Goal: Answer question/provide support: Share knowledge or assist other users

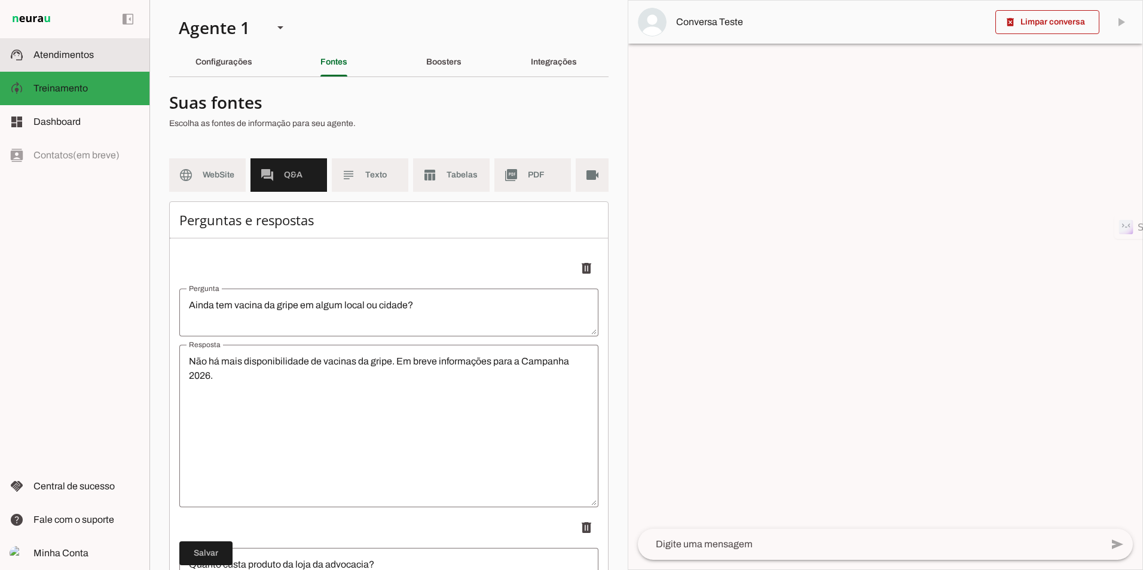
click at [75, 66] on md-item "support_agent Atendimentos Atendimentos" at bounding box center [74, 54] width 149 height 33
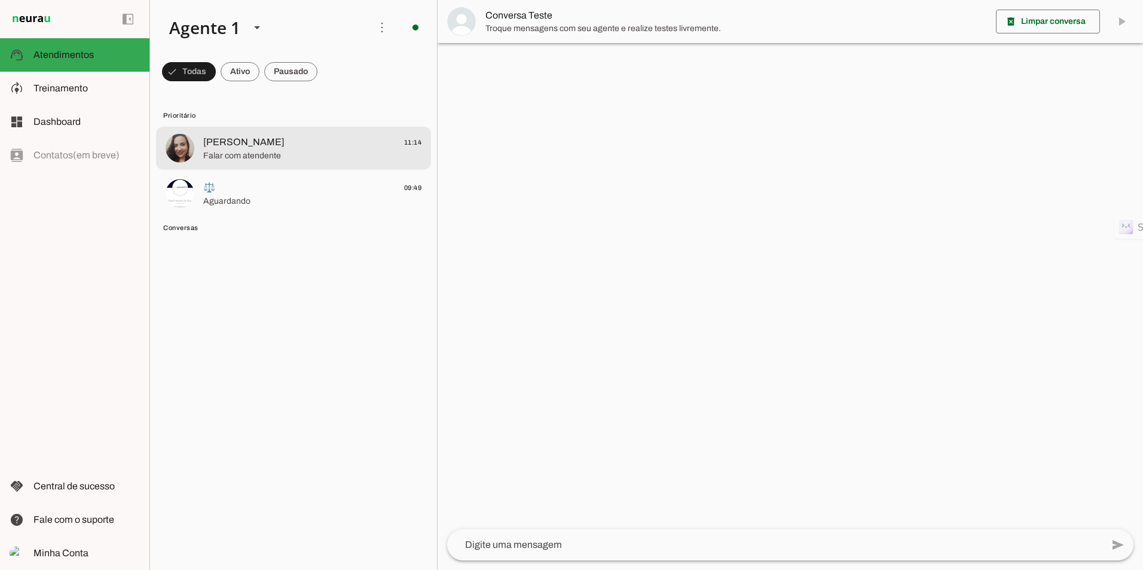
click at [292, 139] on span "[PERSON_NAME] 11:14" at bounding box center [312, 142] width 218 height 15
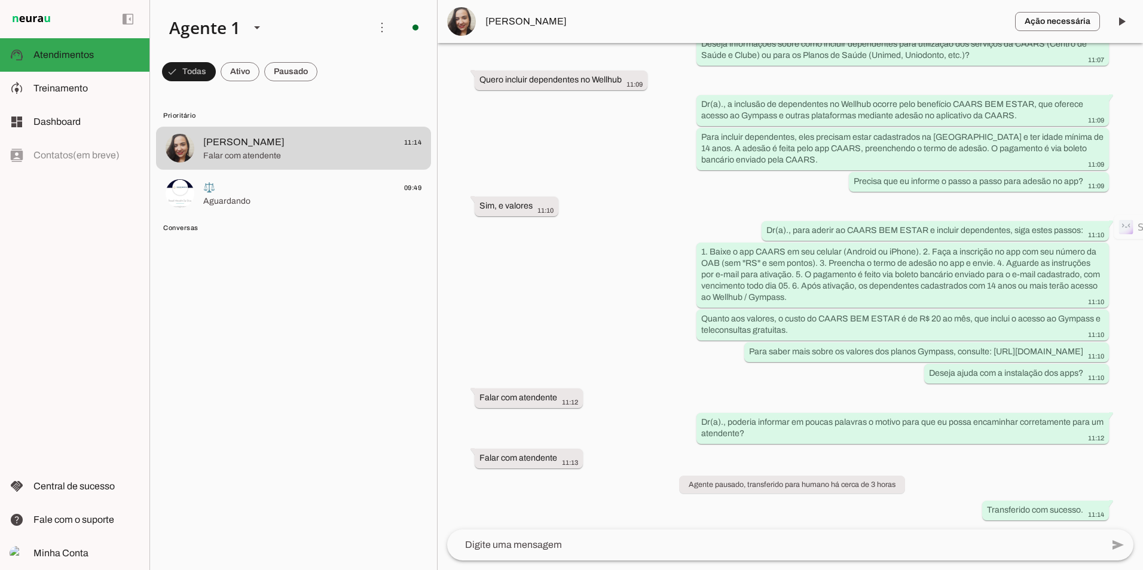
scroll to position [326, 0]
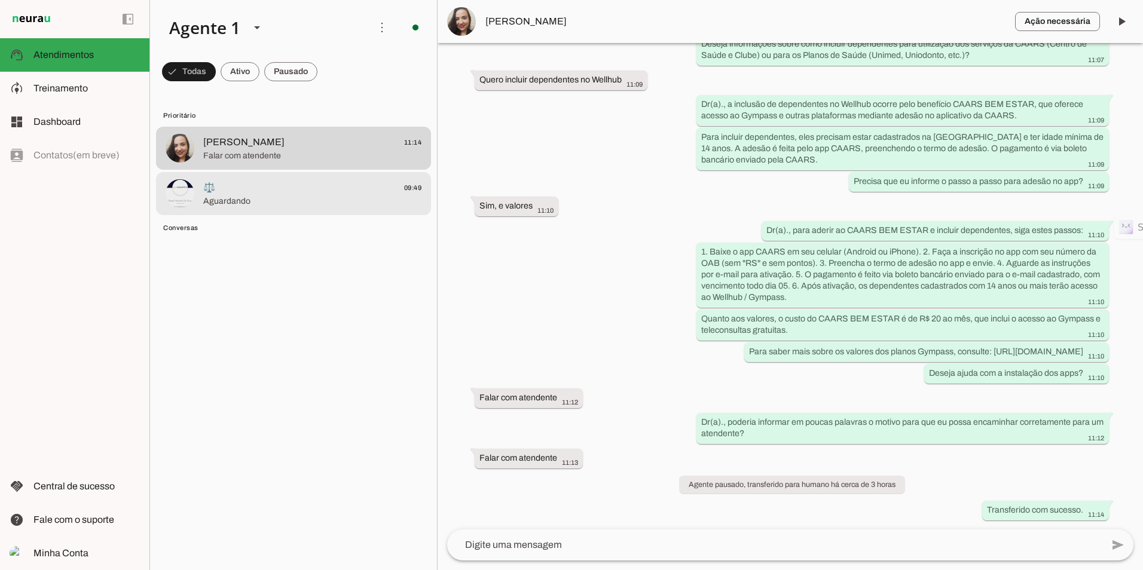
click at [312, 206] on span "Aguardando" at bounding box center [312, 201] width 218 height 12
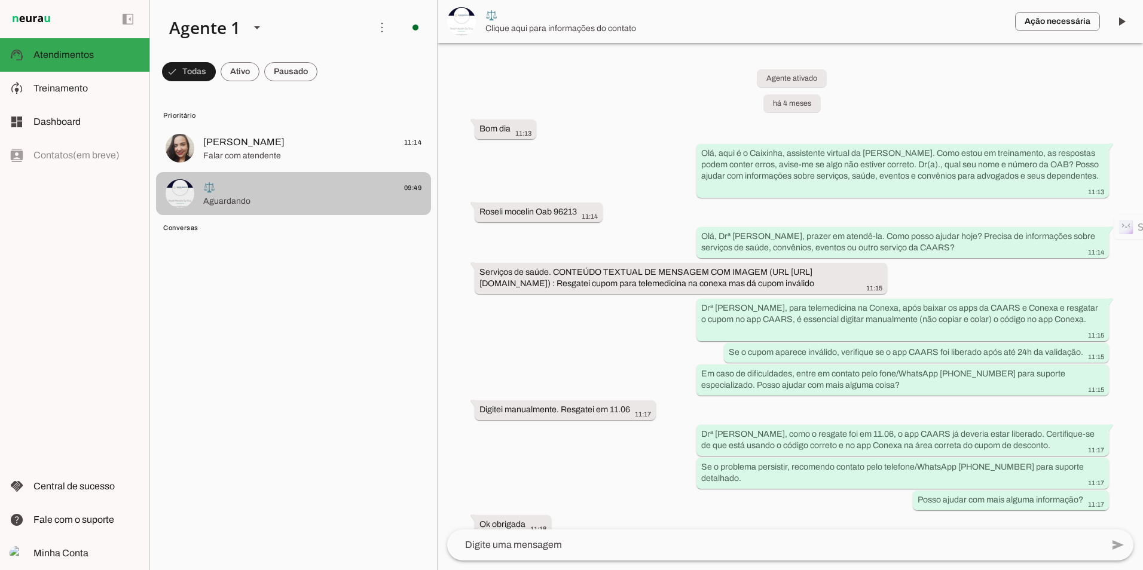
scroll to position [730, 0]
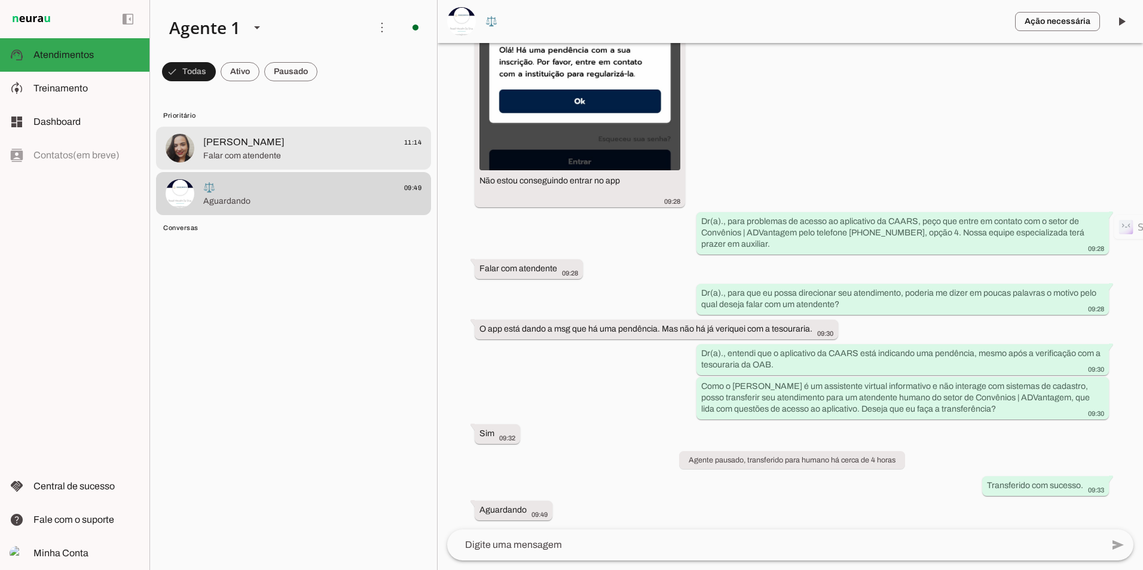
click at [237, 146] on span "[PERSON_NAME]" at bounding box center [243, 142] width 81 height 14
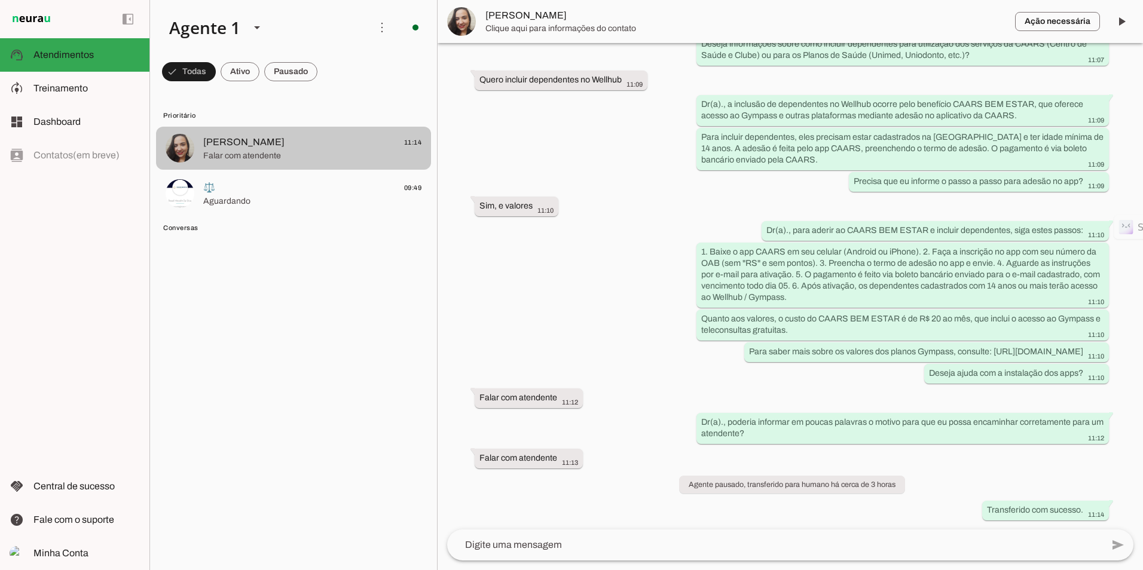
scroll to position [326, 0]
click at [461, 35] on img at bounding box center [461, 21] width 29 height 29
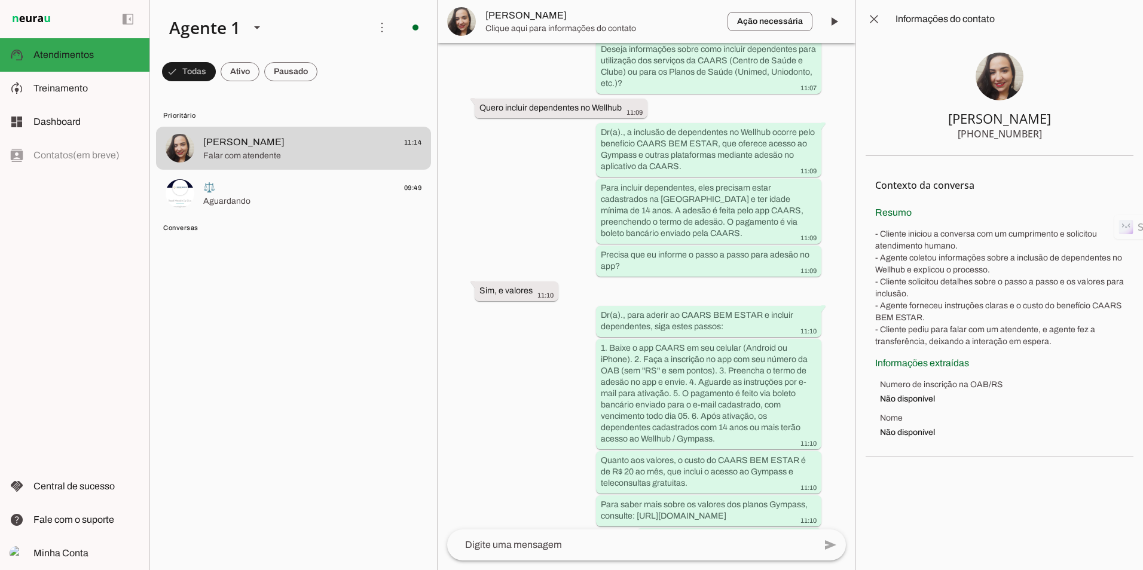
scroll to position [576, 0]
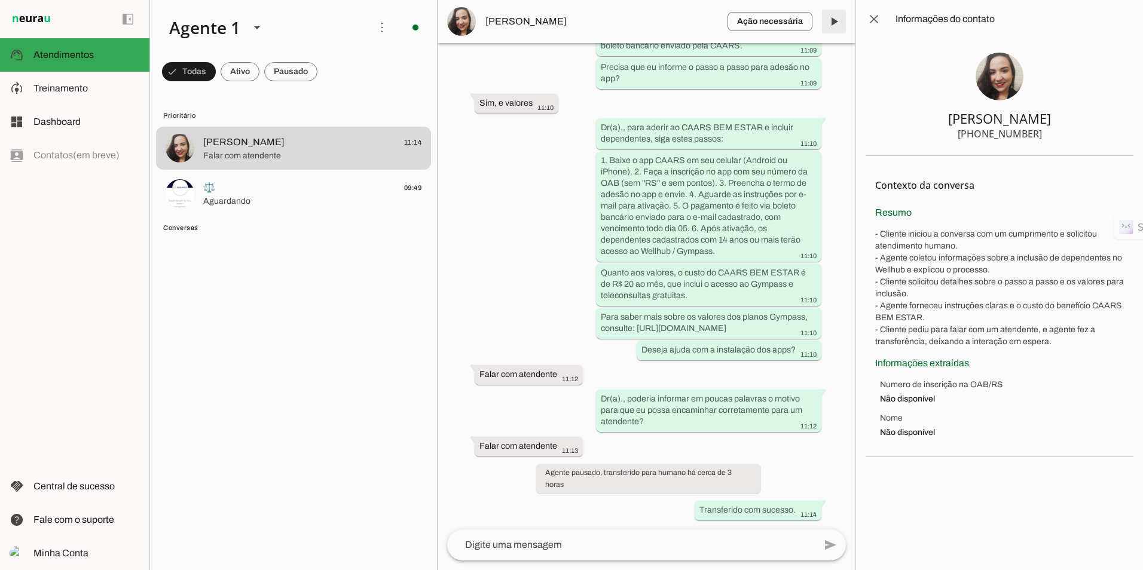
click at [831, 25] on span at bounding box center [833, 21] width 29 height 29
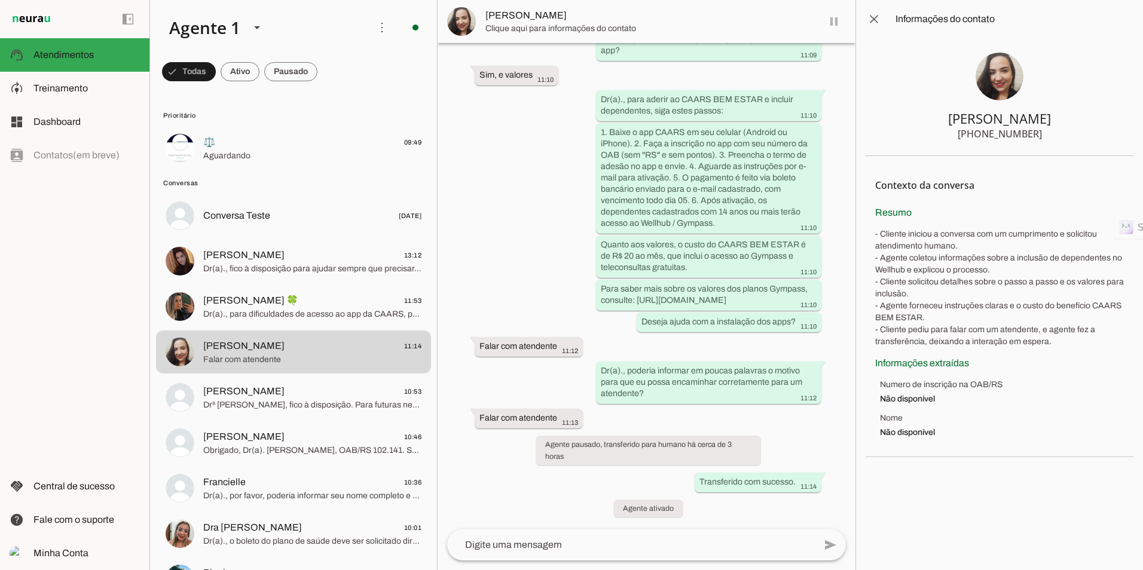
scroll to position [604, 0]
click at [289, 191] on md-item "Conversas" at bounding box center [293, 182] width 275 height 19
click at [289, 159] on span "Aguardando" at bounding box center [312, 156] width 218 height 12
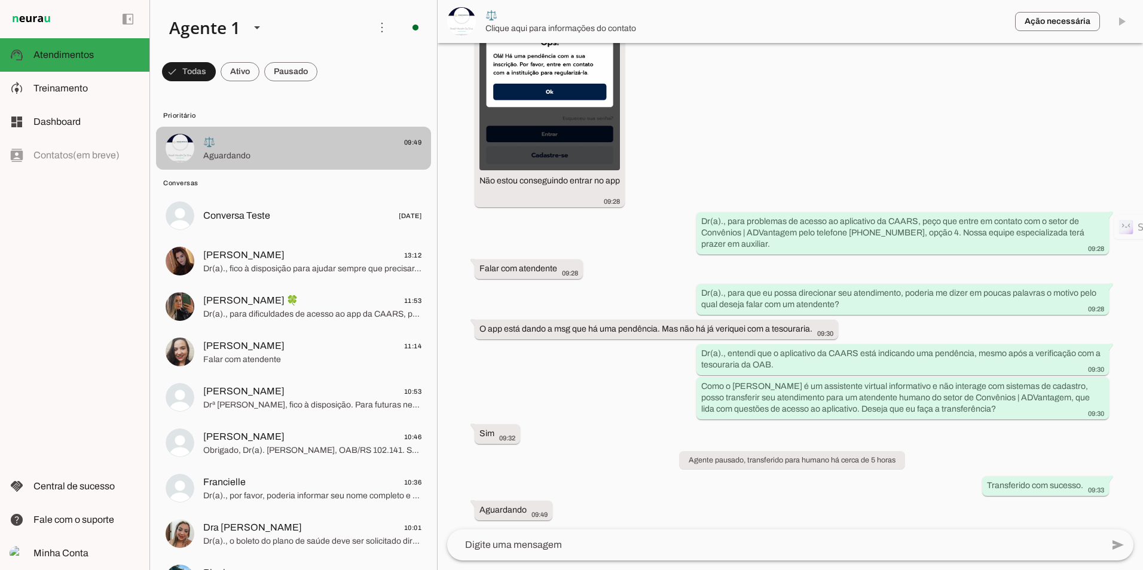
scroll to position [730, 0]
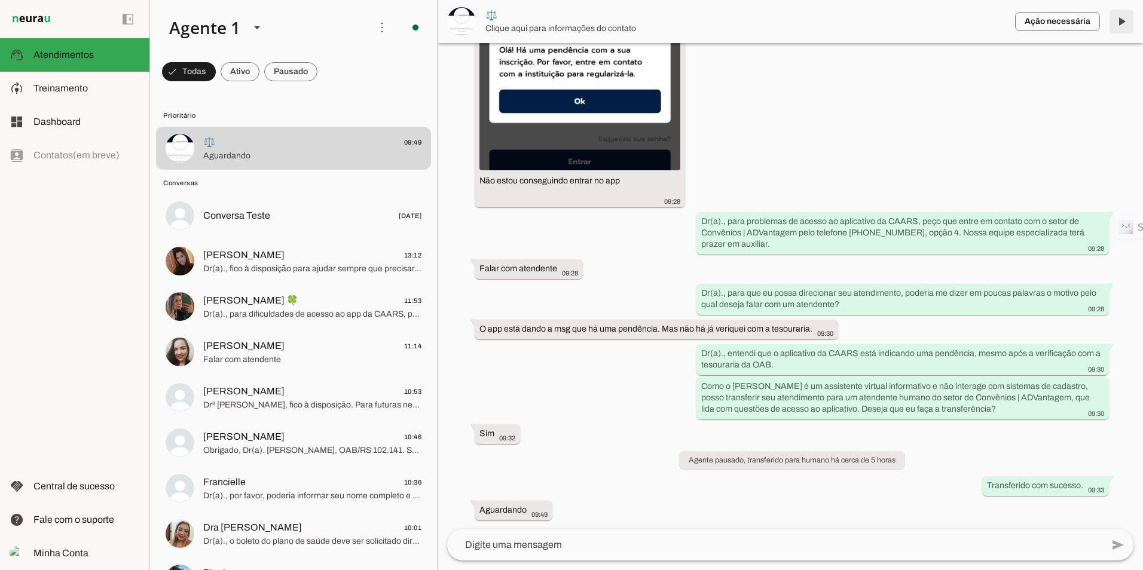
click at [1121, 29] on span at bounding box center [1121, 21] width 29 height 29
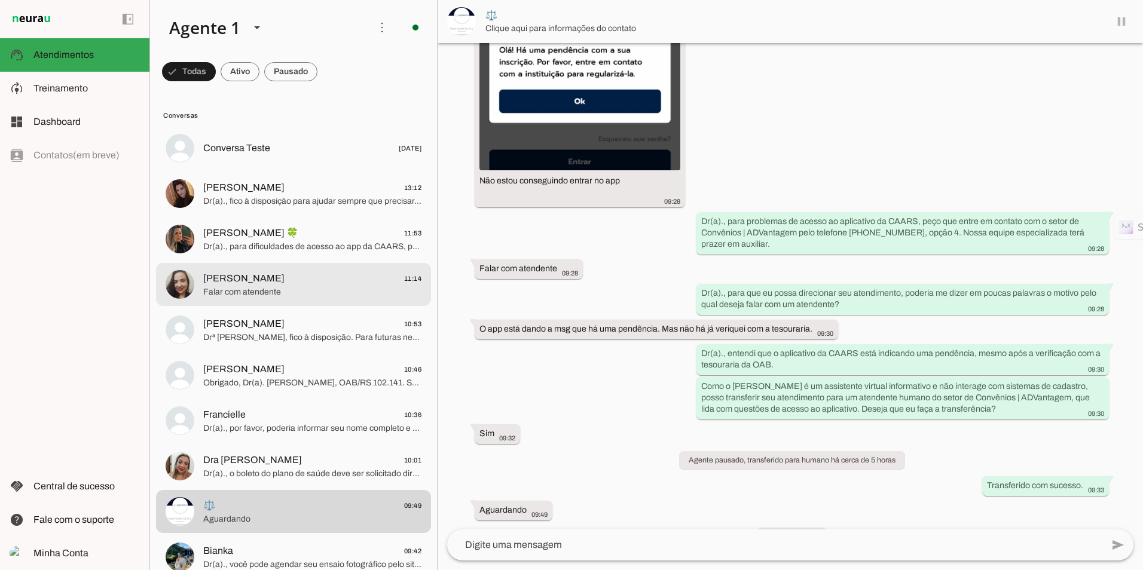
scroll to position [758, 0]
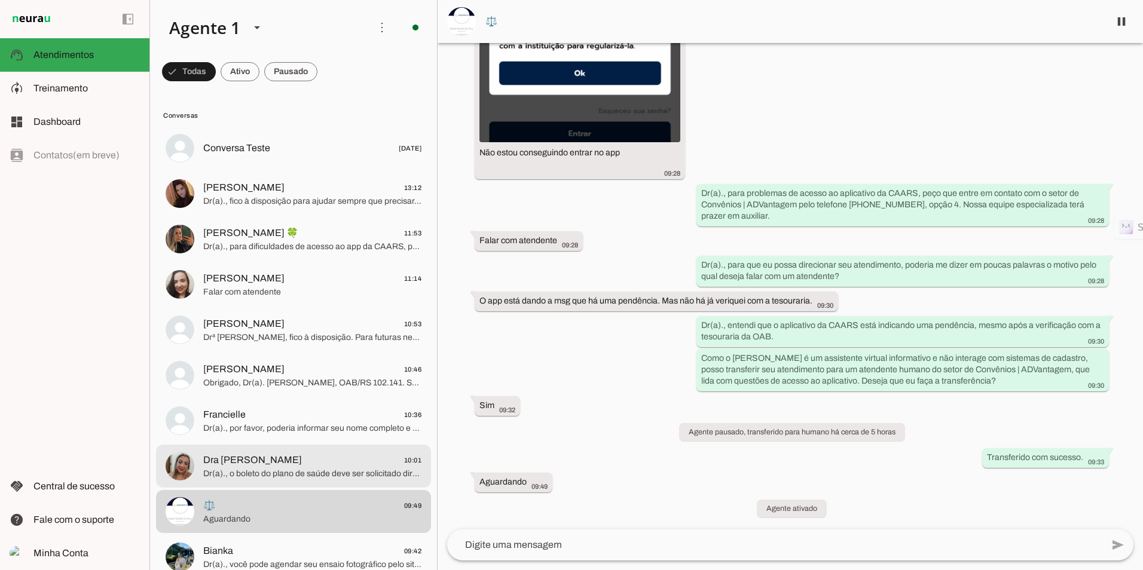
click at [301, 465] on span "Dra [PERSON_NAME] 10:01" at bounding box center [312, 460] width 218 height 15
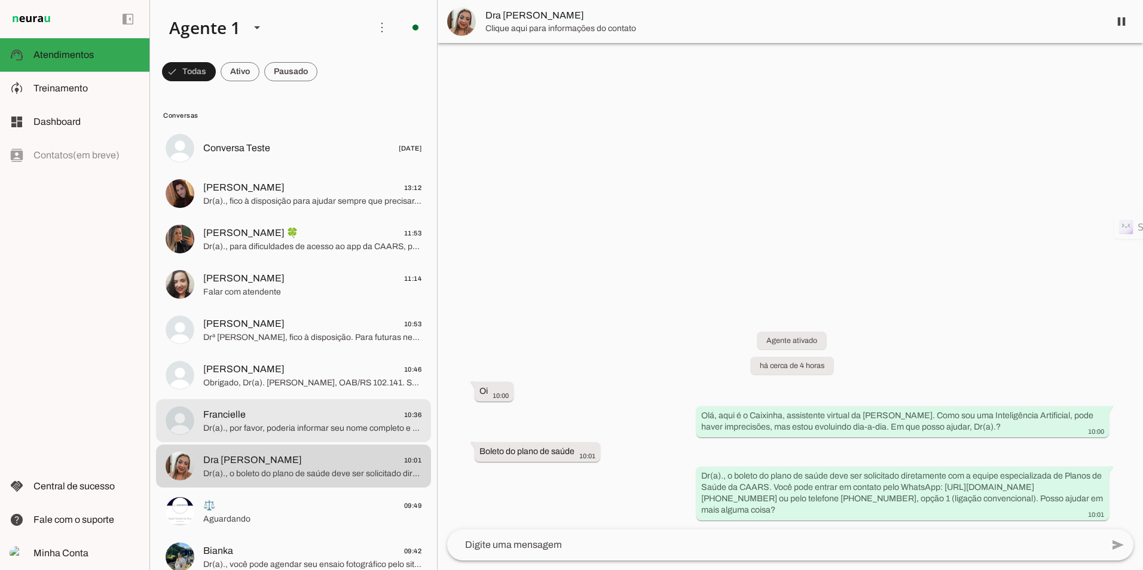
click at [303, 403] on md-item "Francielle 10:36 Dr(a)., por favor, poderia informar seu nome completo e número…" at bounding box center [293, 420] width 275 height 43
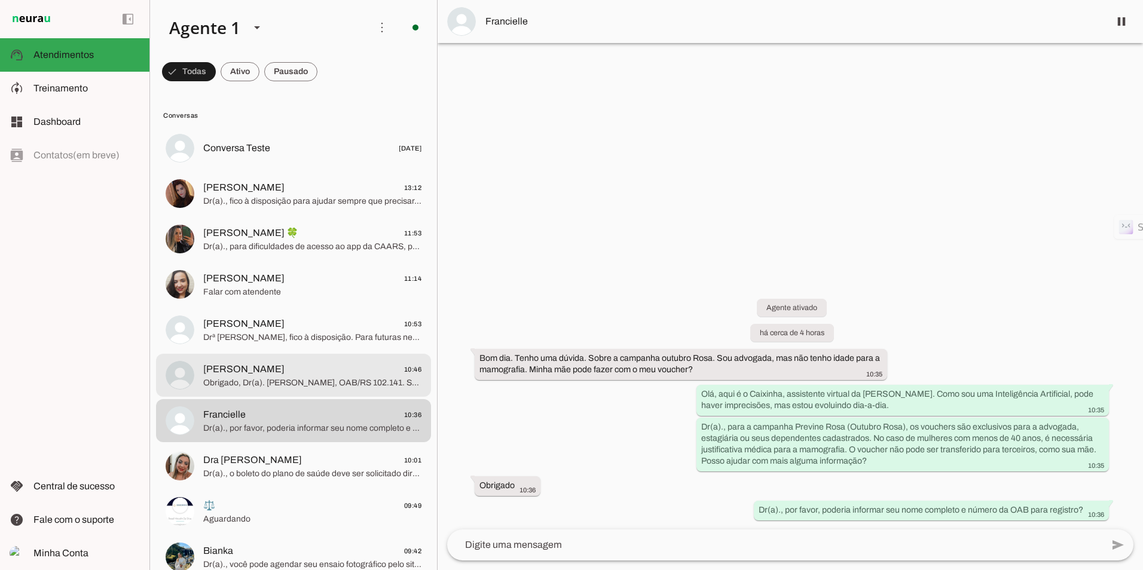
click at [295, 361] on div at bounding box center [312, 375] width 218 height 29
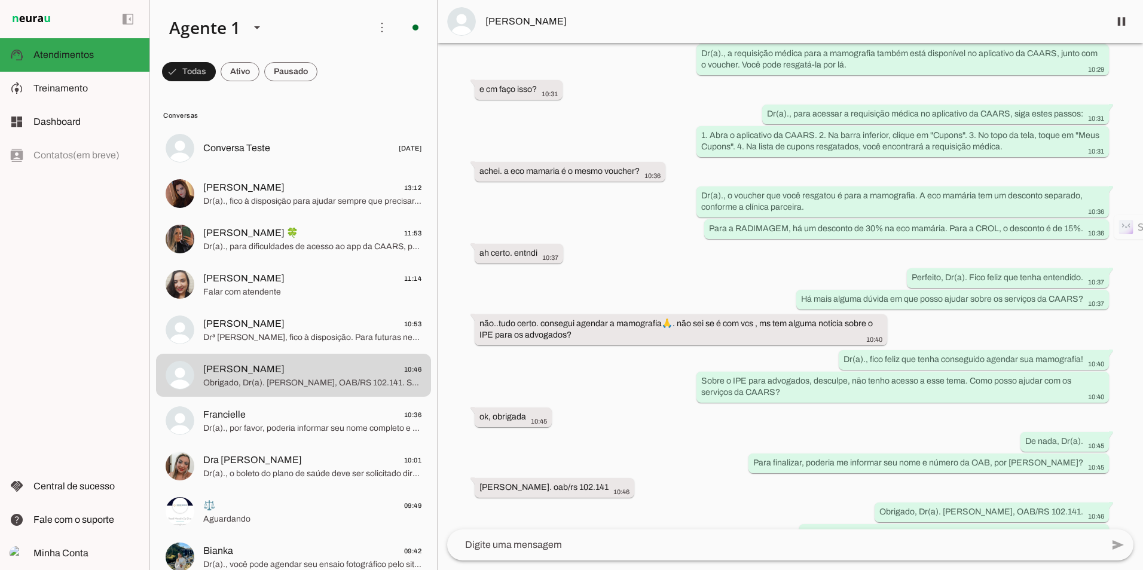
scroll to position [597, 0]
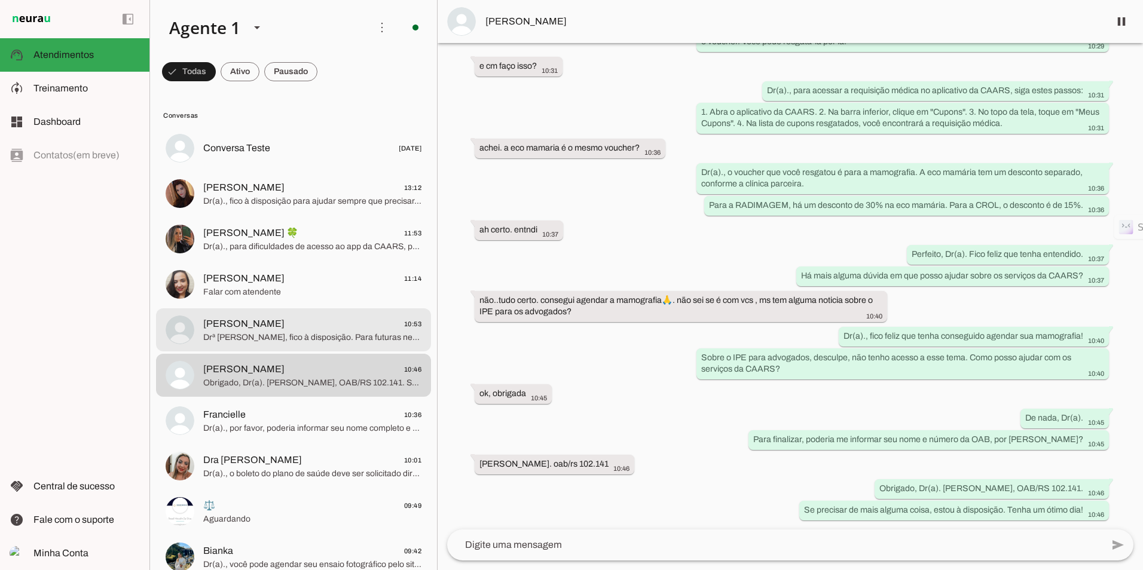
click at [316, 327] on span "[PERSON_NAME] 10:53" at bounding box center [312, 324] width 218 height 15
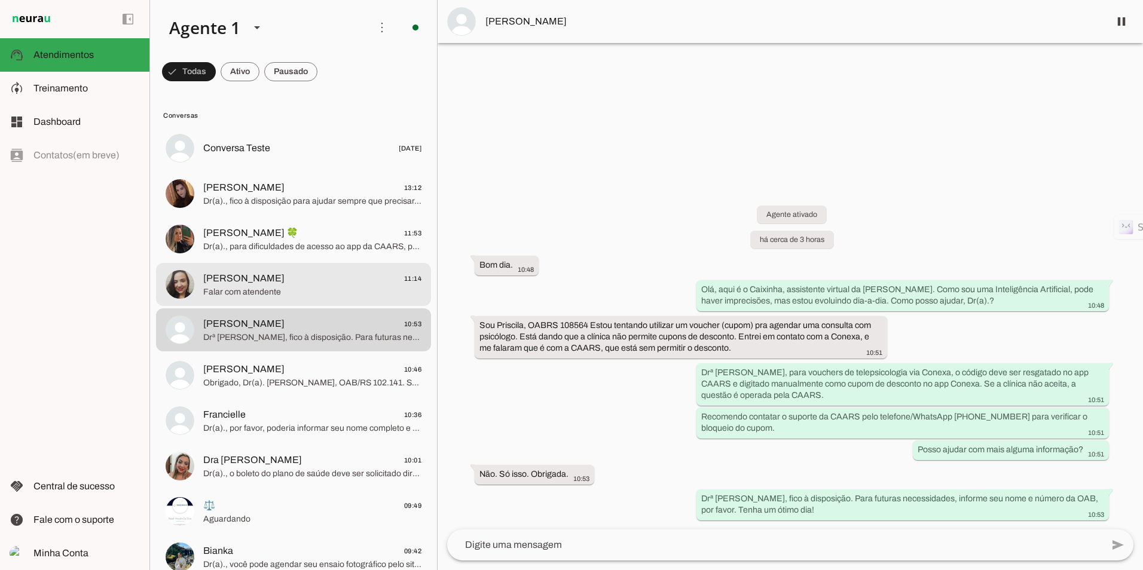
click at [289, 290] on span "Falar com atendente" at bounding box center [312, 292] width 218 height 12
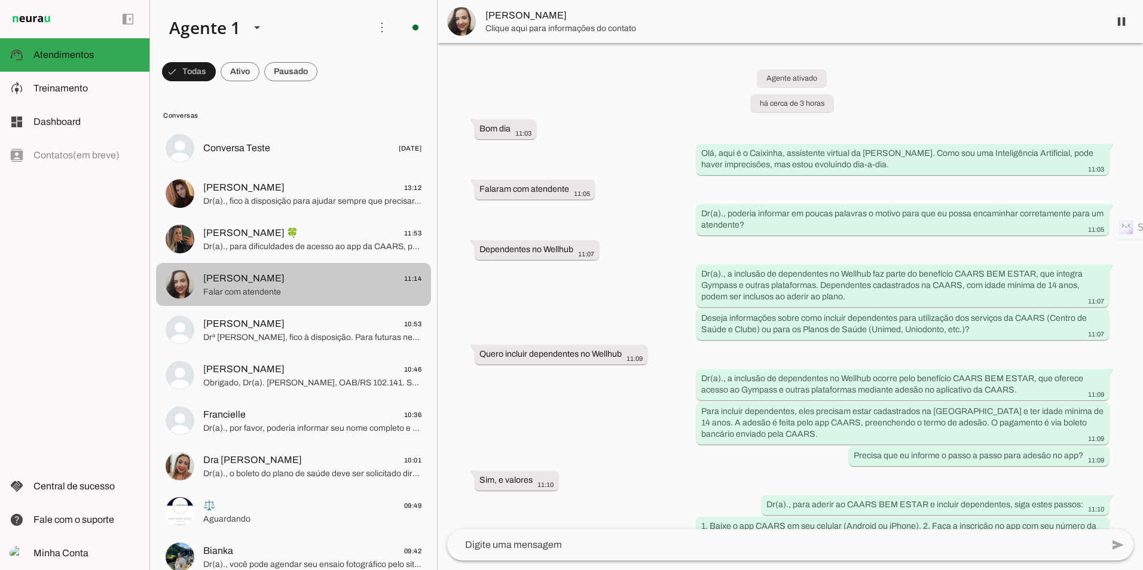
scroll to position [354, 0]
